Goal: Information Seeking & Learning: Find specific fact

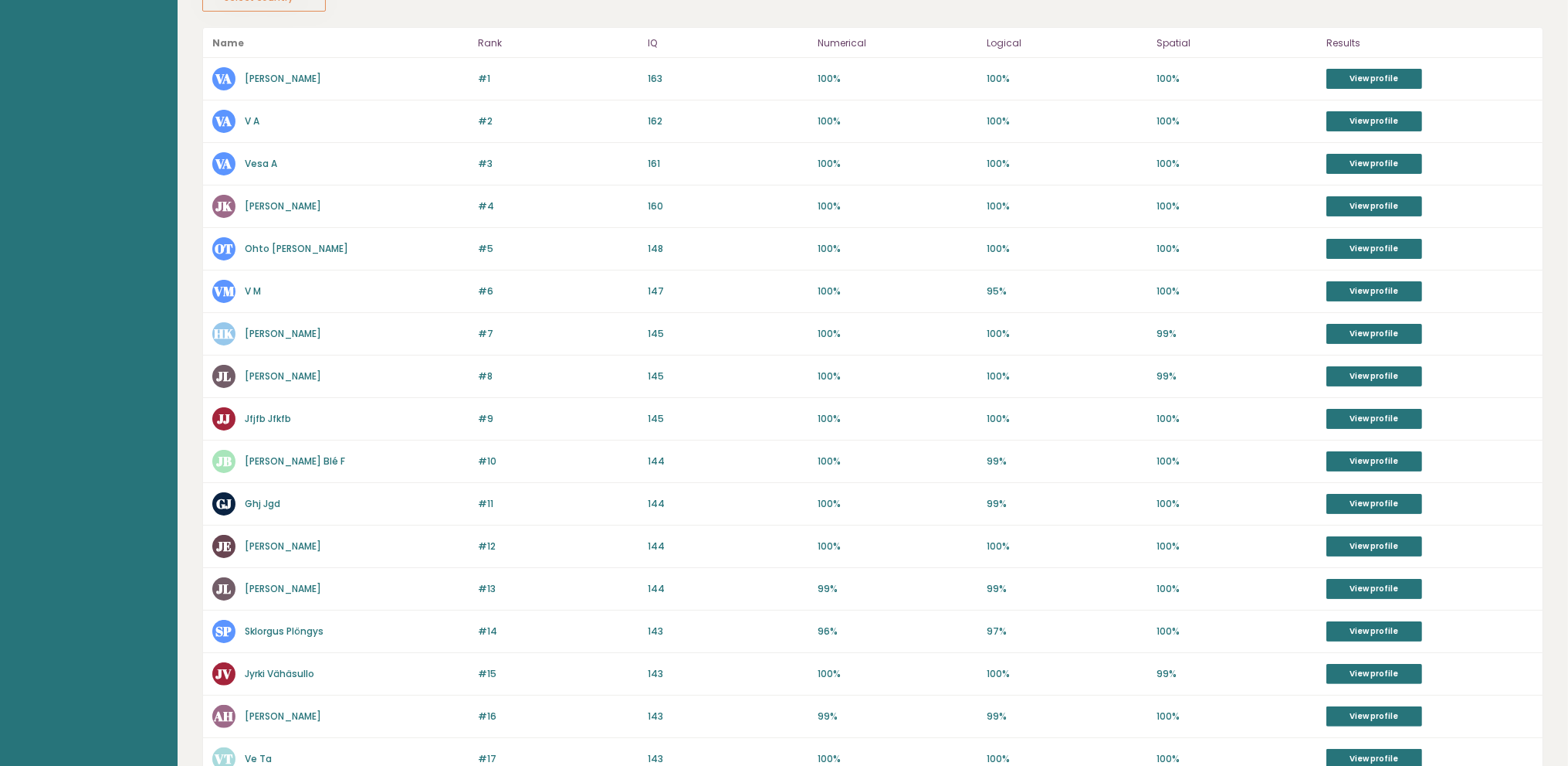
scroll to position [386, 0]
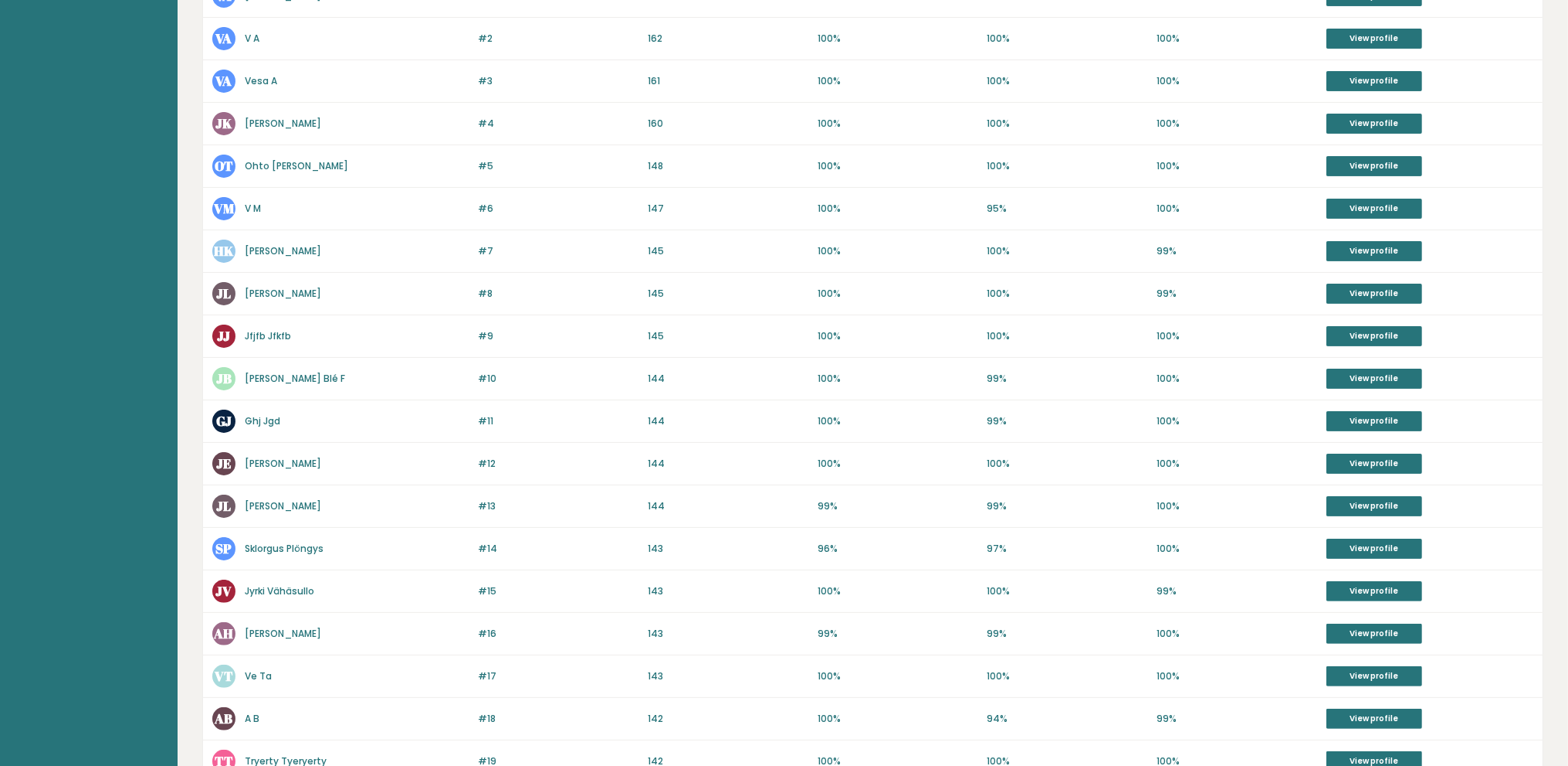
click at [269, 295] on link "[PERSON_NAME]" at bounding box center [282, 293] width 76 height 14
